Goal: Find specific page/section: Find specific page/section

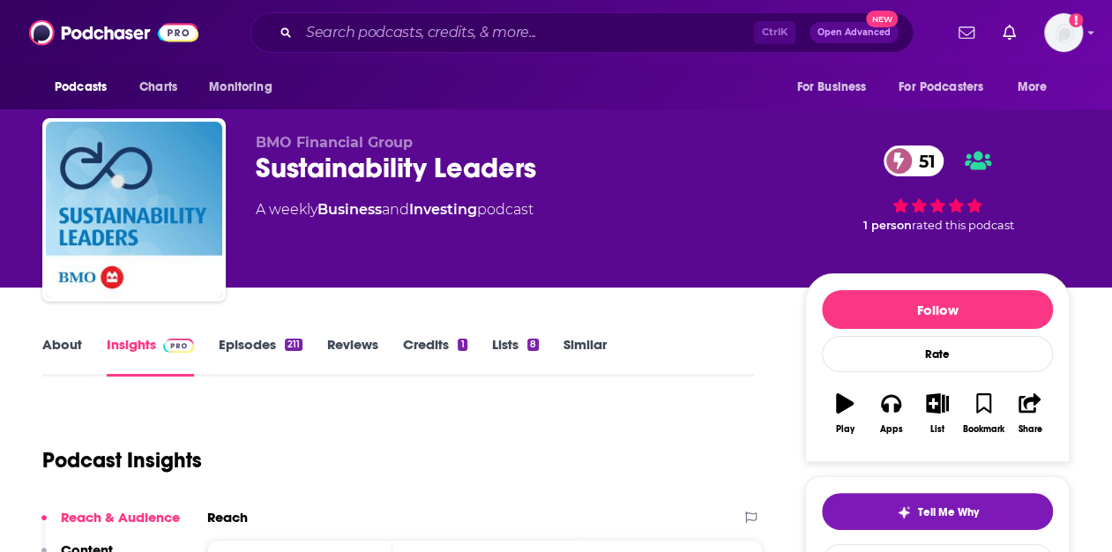
click at [395, 18] on div "Ctrl K Open Advanced New" at bounding box center [582, 32] width 663 height 41
click at [390, 38] on input "Search podcasts, credits, & more..." at bounding box center [526, 33] width 455 height 28
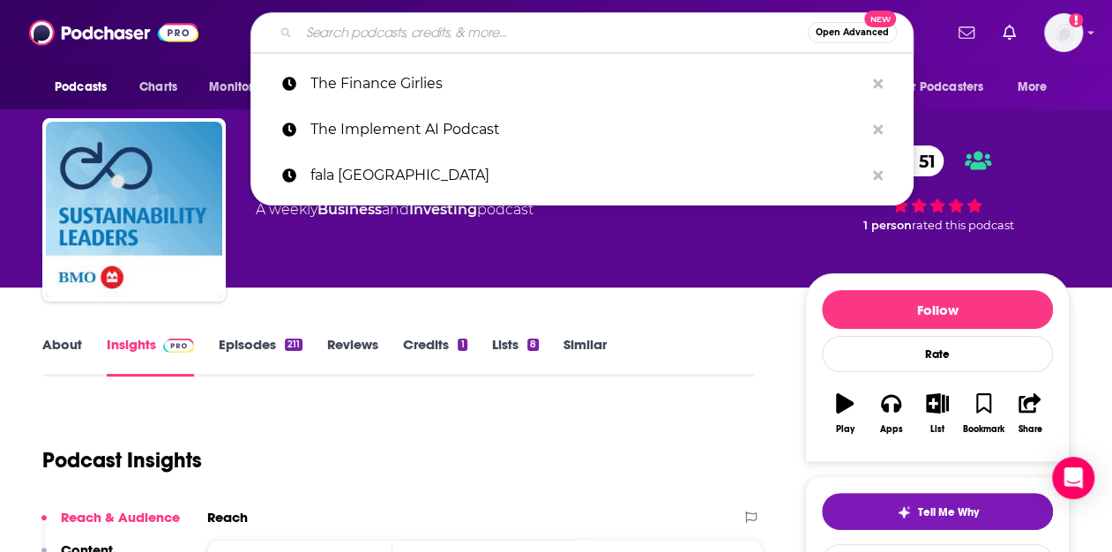
paste input "The Finance Girlies Podcast"
type input "The Finance Girlies Podcast"
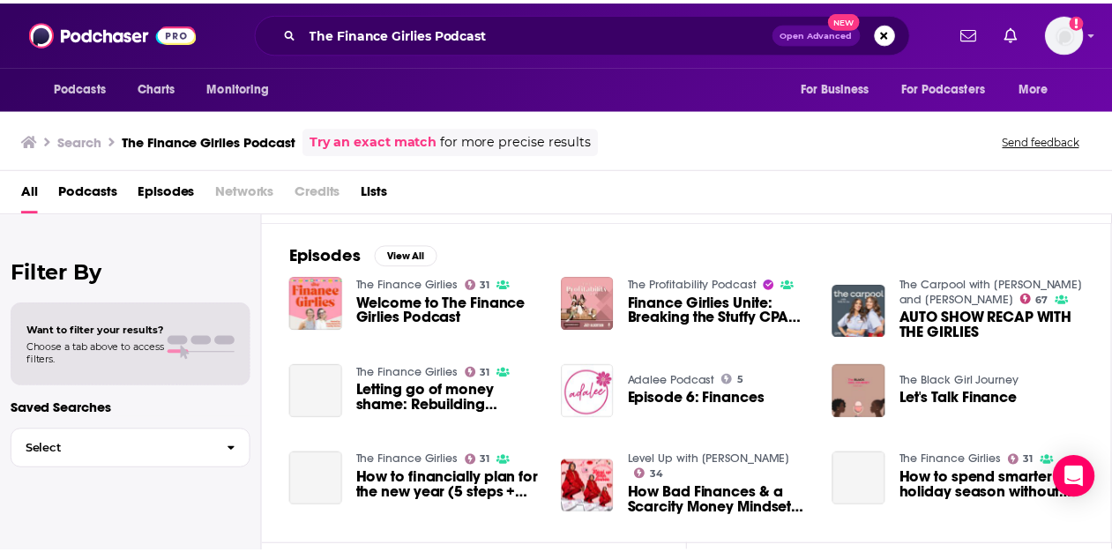
scroll to position [265, 0]
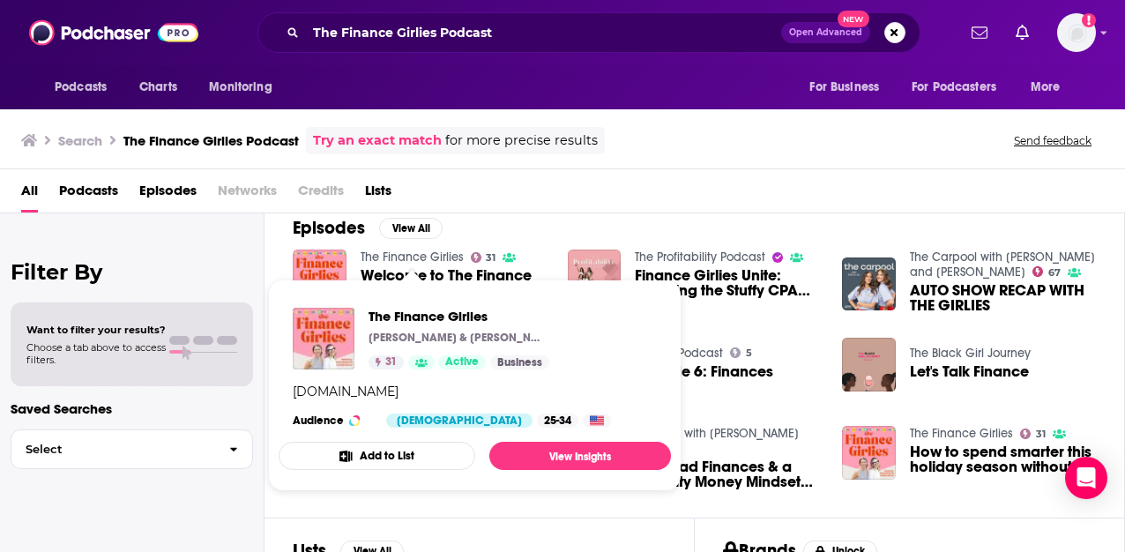
click at [413, 252] on link "The Finance Girlies" at bounding box center [412, 257] width 103 height 15
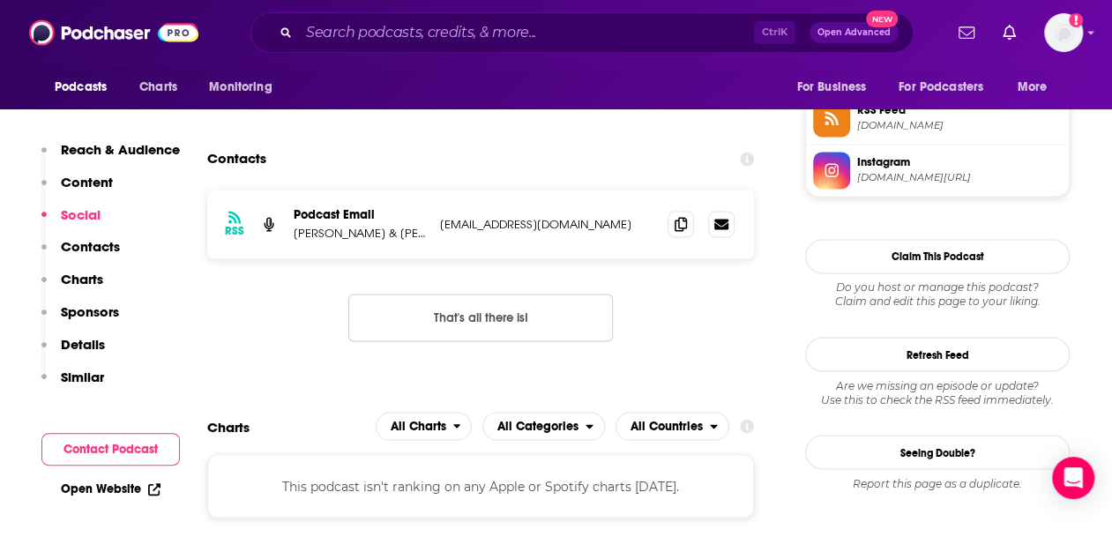
scroll to position [1323, 0]
